Goal: Transaction & Acquisition: Book appointment/travel/reservation

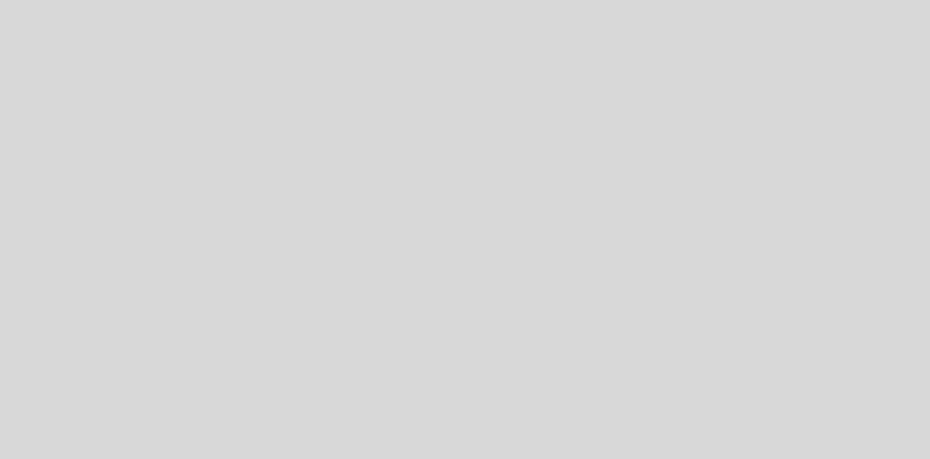
select select "pt"
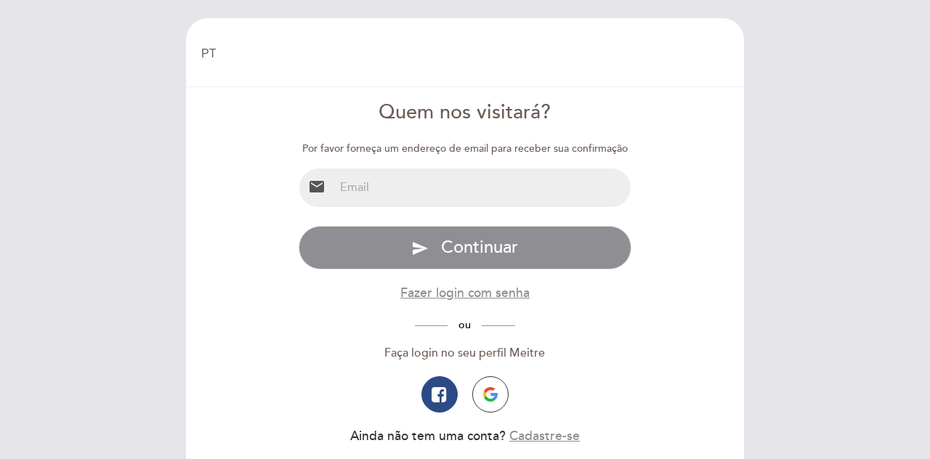
click at [520, 199] on input "email" at bounding box center [482, 188] width 297 height 39
type input "[EMAIL_ADDRESS][DOMAIN_NAME]"
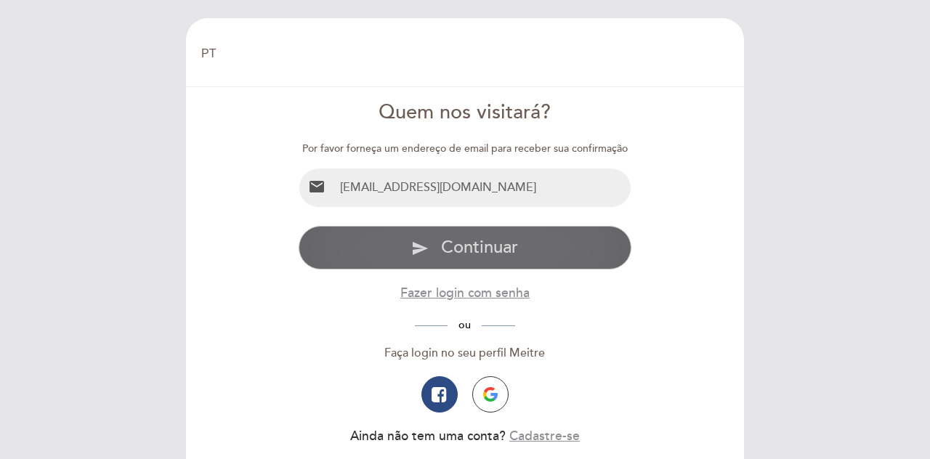
click at [523, 236] on button "send Continuar" at bounding box center [466, 248] width 334 height 44
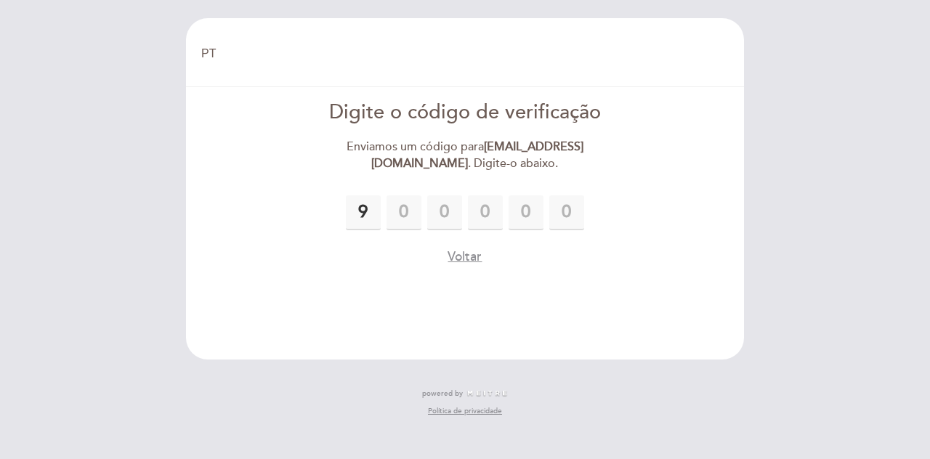
type input "9"
type input "3"
type input "4"
type input "7"
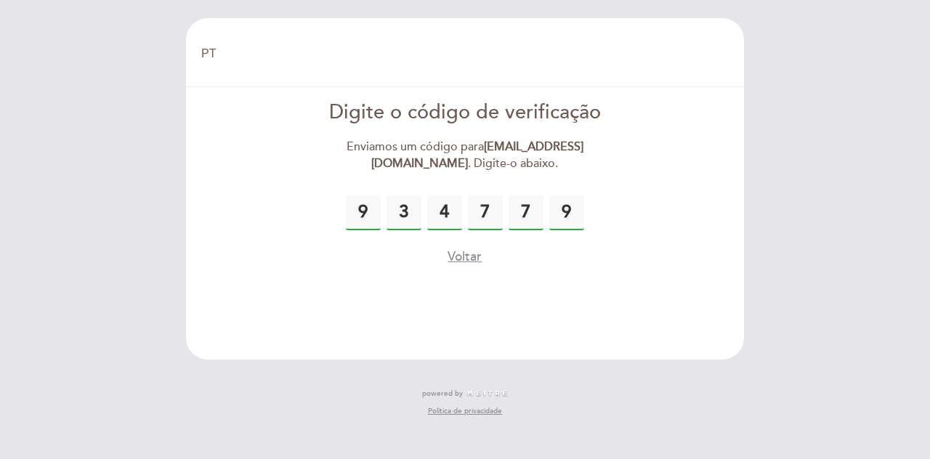
type input "9"
